Goal: Find specific page/section: Find specific page/section

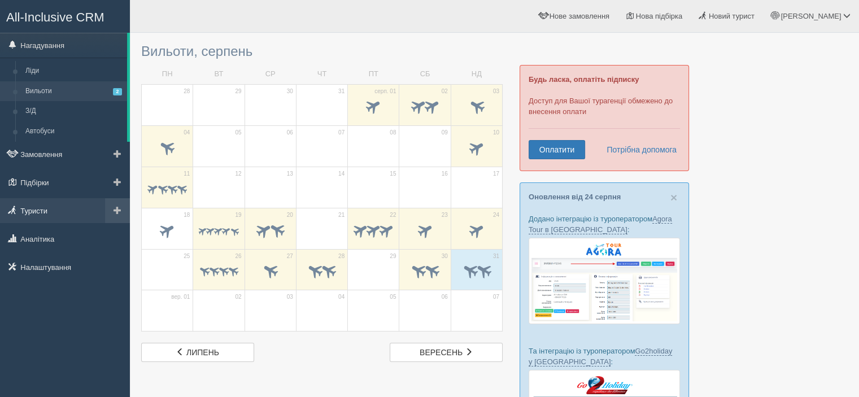
click at [48, 211] on link "Туристи" at bounding box center [65, 210] width 130 height 25
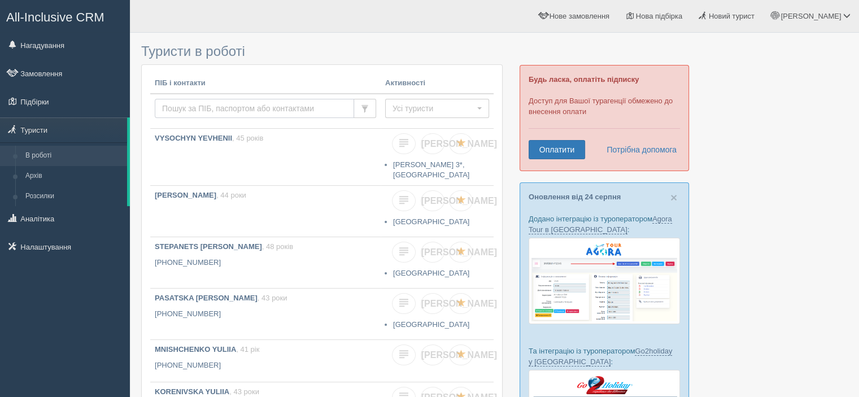
click at [208, 107] on input "text" at bounding box center [254, 108] width 199 height 19
type input "vysochyn"
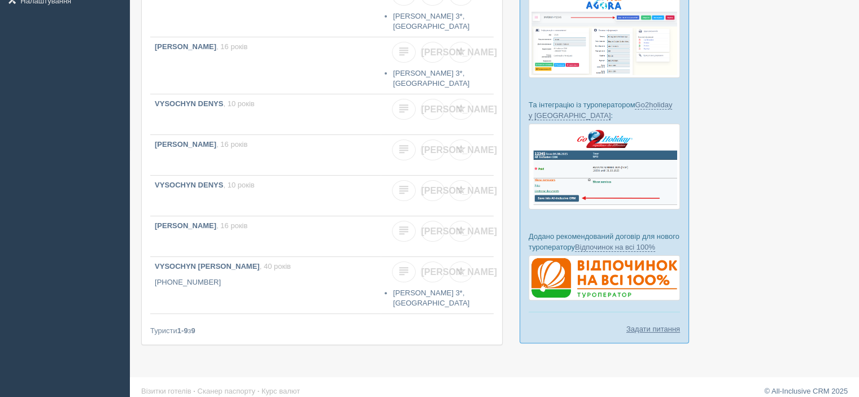
scroll to position [253, 0]
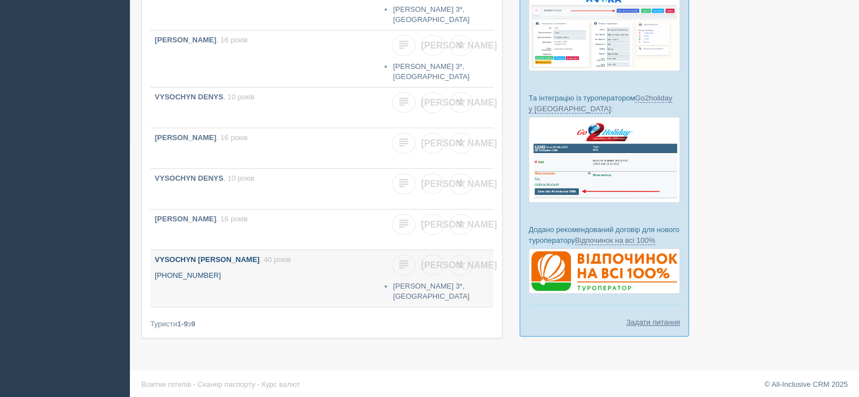
click at [210, 255] on b "VYSOCHYN OKSANA" at bounding box center [207, 259] width 105 height 8
